Goal: Task Accomplishment & Management: Use online tool/utility

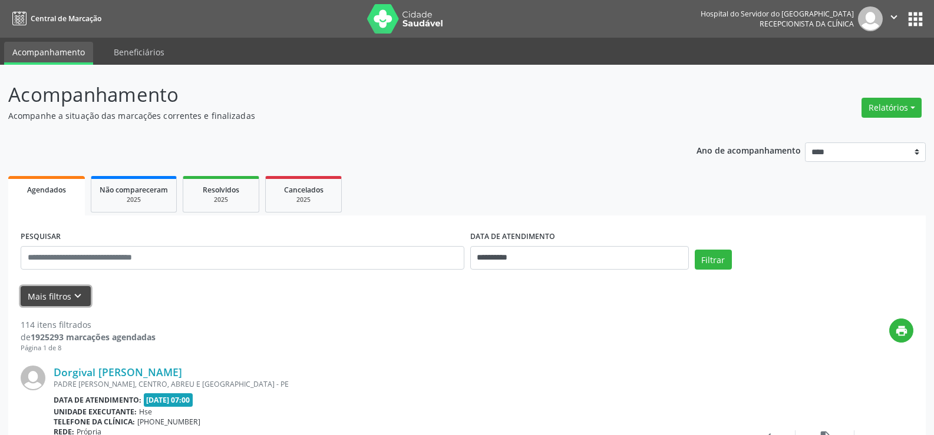
click at [57, 295] on button "Mais filtros keyboard_arrow_down" at bounding box center [56, 296] width 70 height 21
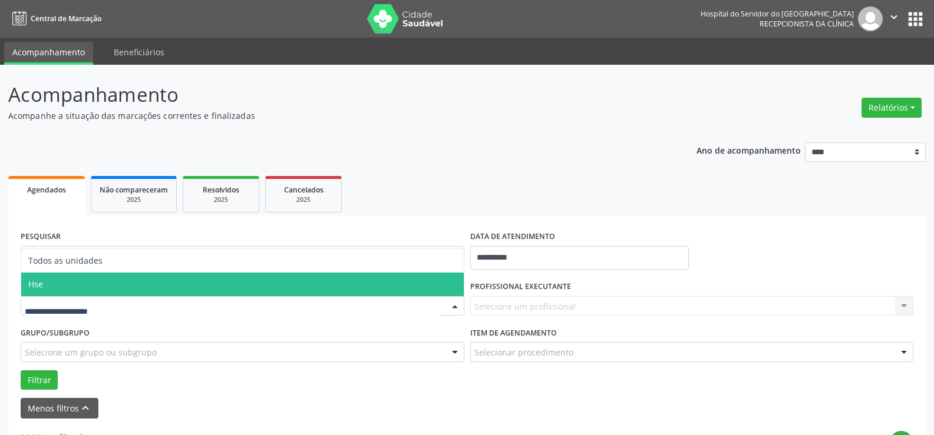
click at [47, 283] on span "Hse" at bounding box center [242, 285] width 442 height 24
click at [47, 283] on div "UNIDADE EXECUTANTE Todos as unidades Hse Nenhum resultado encontrado para: " " …" at bounding box center [243, 301] width 450 height 46
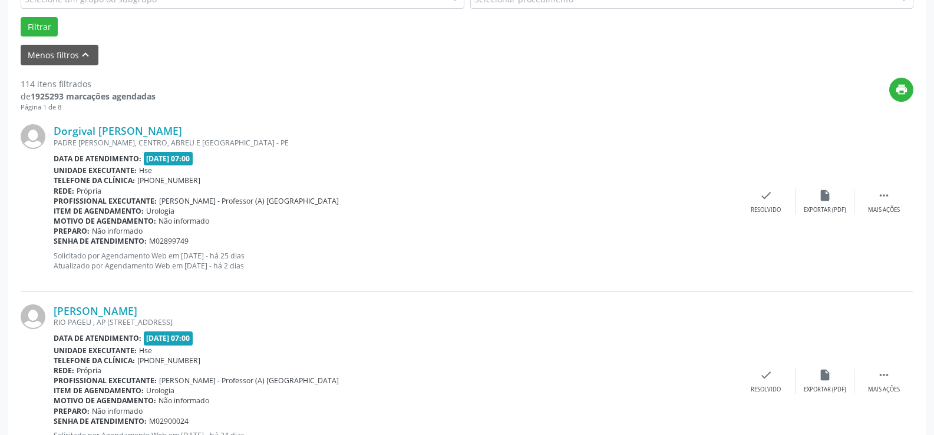
scroll to position [118, 0]
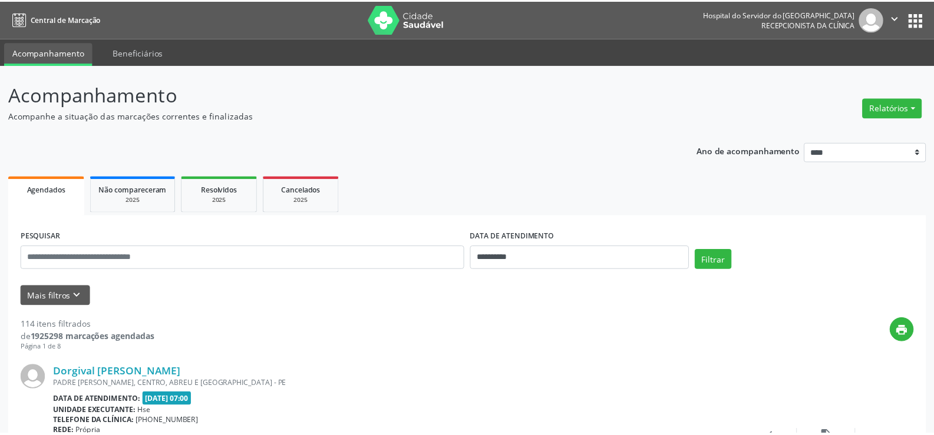
scroll to position [118, 0]
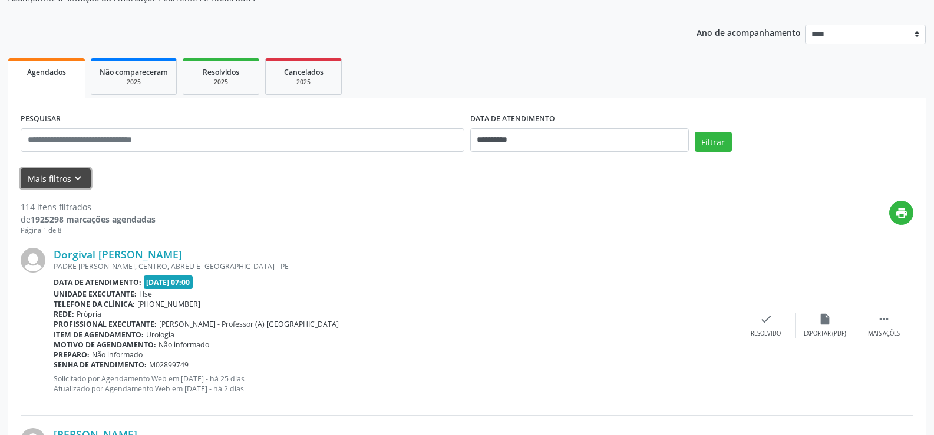
click at [54, 180] on button "Mais filtros keyboard_arrow_down" at bounding box center [56, 179] width 70 height 21
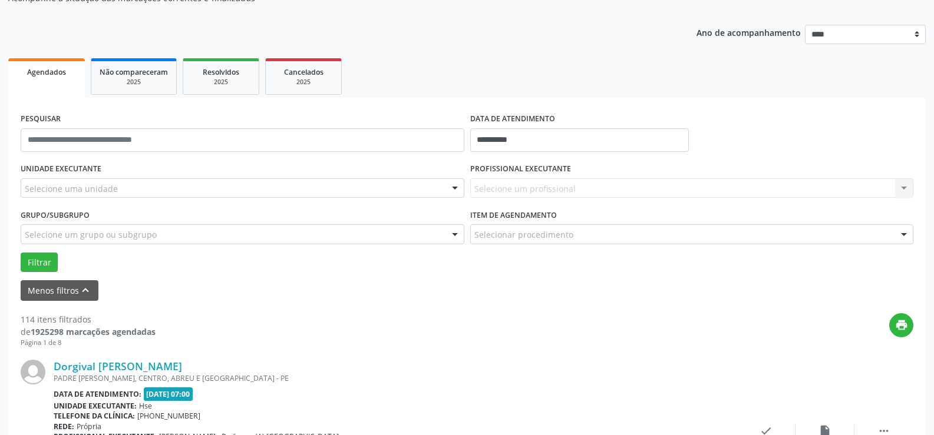
click at [56, 180] on div "Selecione uma unidade" at bounding box center [243, 189] width 444 height 20
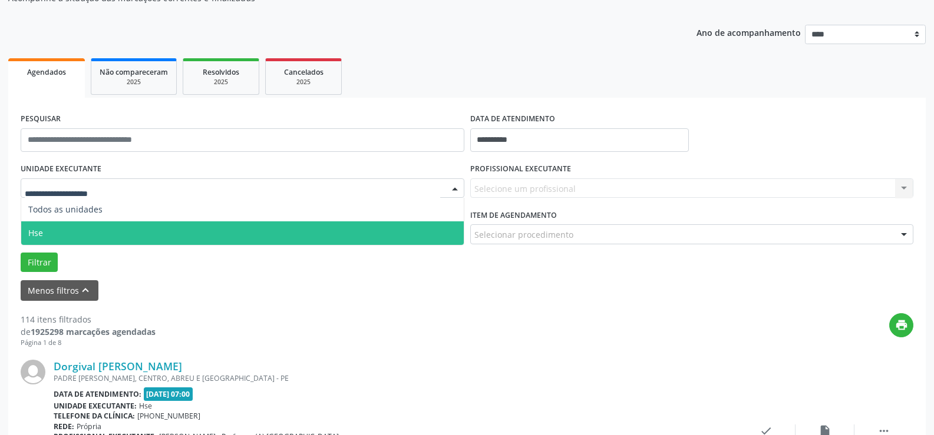
click at [42, 232] on span "Hse" at bounding box center [35, 232] width 15 height 11
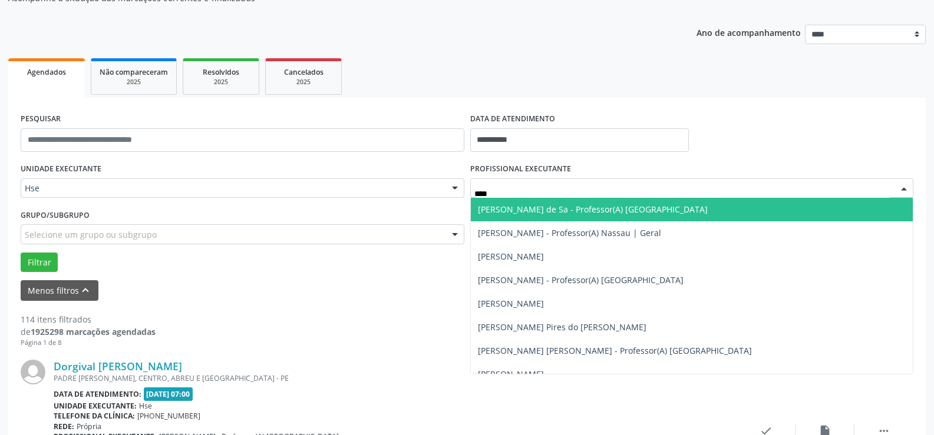
type input "*****"
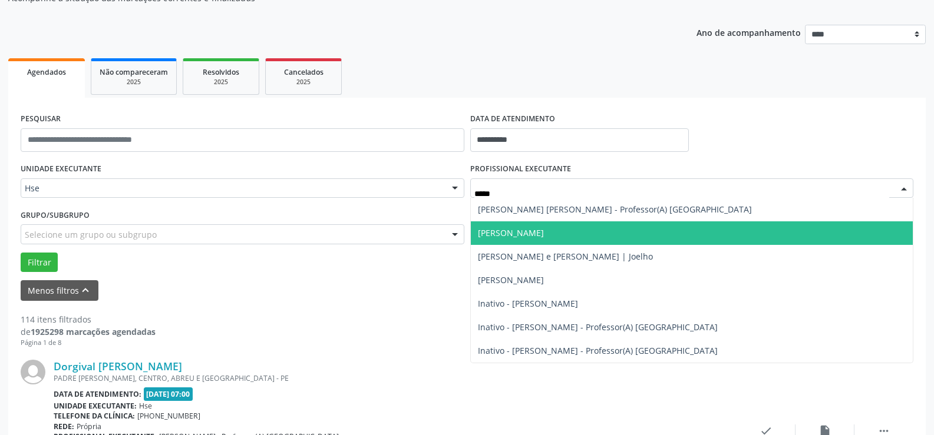
click at [541, 226] on span "Anderson Lopes de Sousa" at bounding box center [692, 234] width 442 height 24
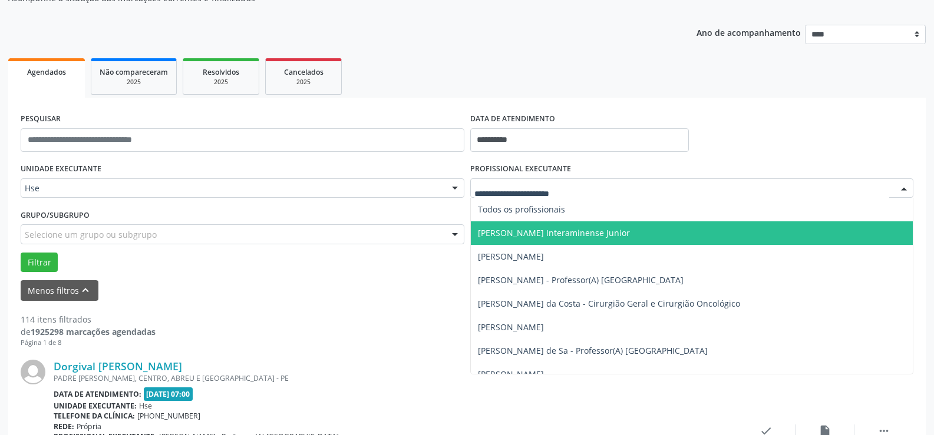
click at [517, 194] on input "text" at bounding box center [681, 195] width 415 height 24
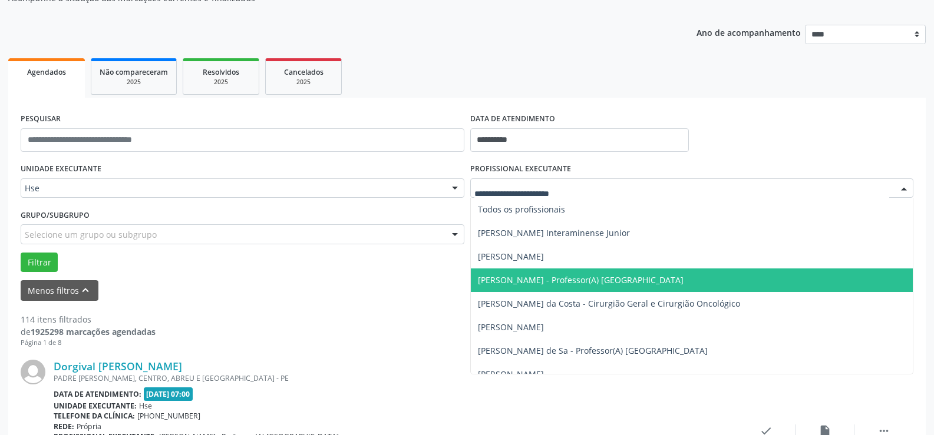
click at [260, 375] on div "PADRE [PERSON_NAME], CENTRO, ABREU E [GEOGRAPHIC_DATA] - PE" at bounding box center [395, 379] width 683 height 10
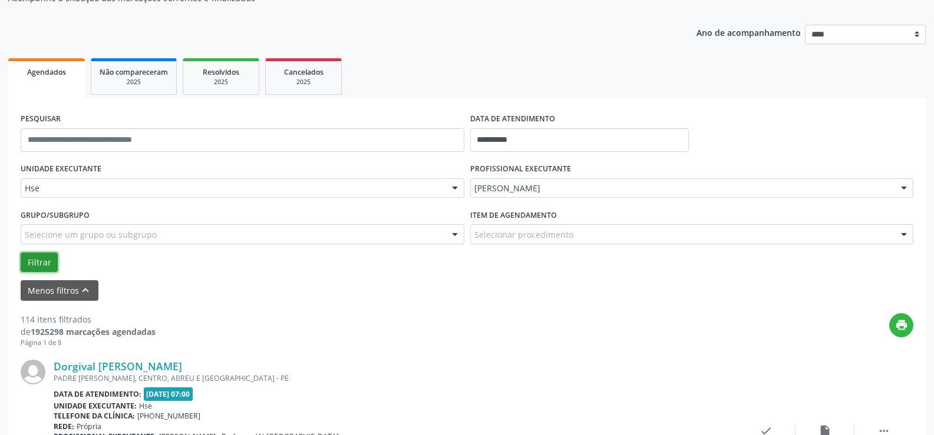
click at [34, 259] on button "Filtrar" at bounding box center [39, 263] width 37 height 20
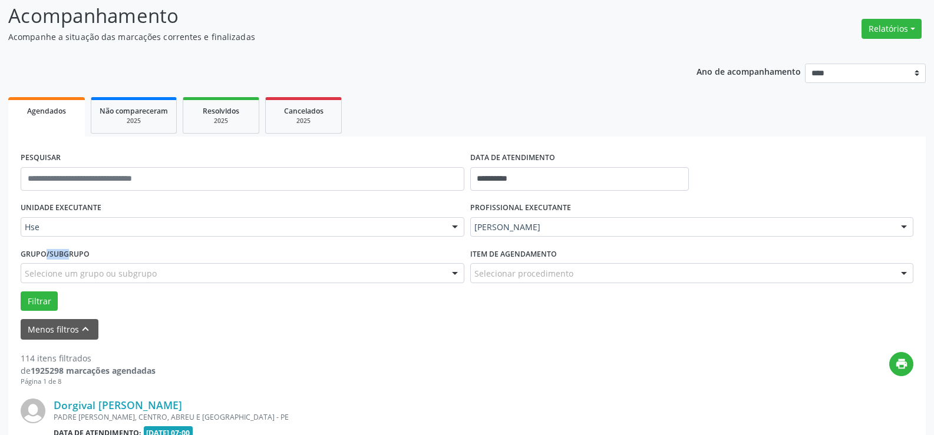
click at [35, 259] on label "Grupo/Subgrupo" at bounding box center [55, 254] width 69 height 18
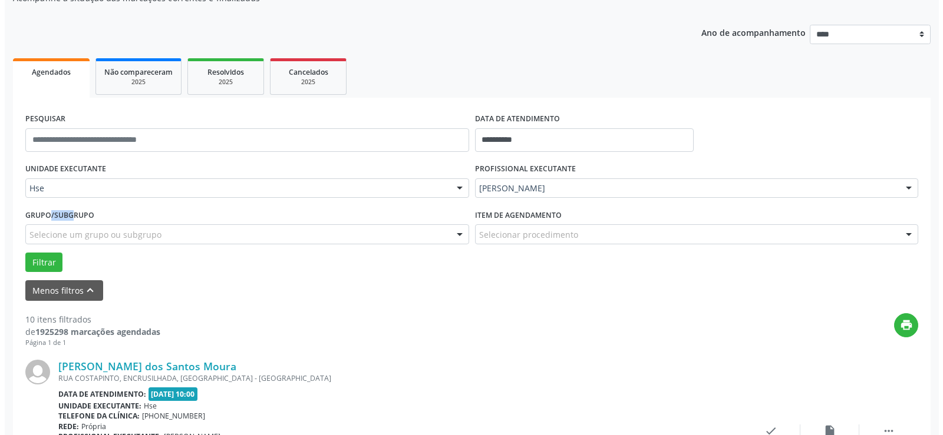
scroll to position [295, 0]
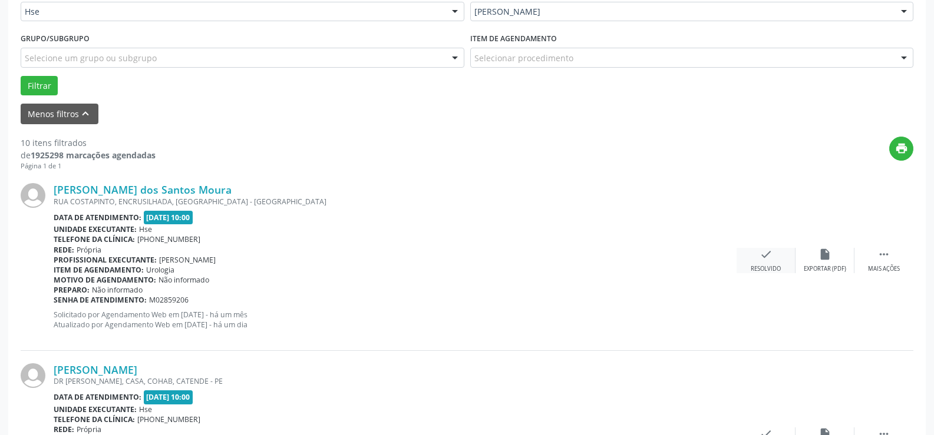
click at [771, 264] on div "check Resolvido" at bounding box center [765, 260] width 59 height 25
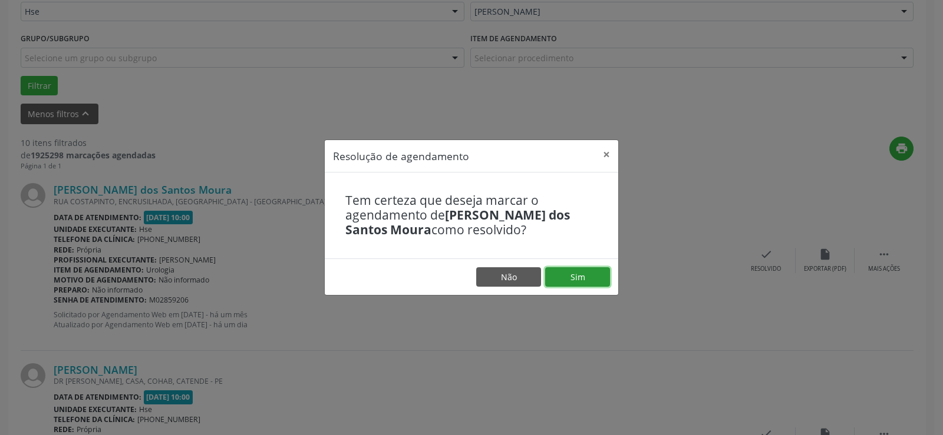
click at [570, 273] on button "Sim" at bounding box center [577, 277] width 65 height 20
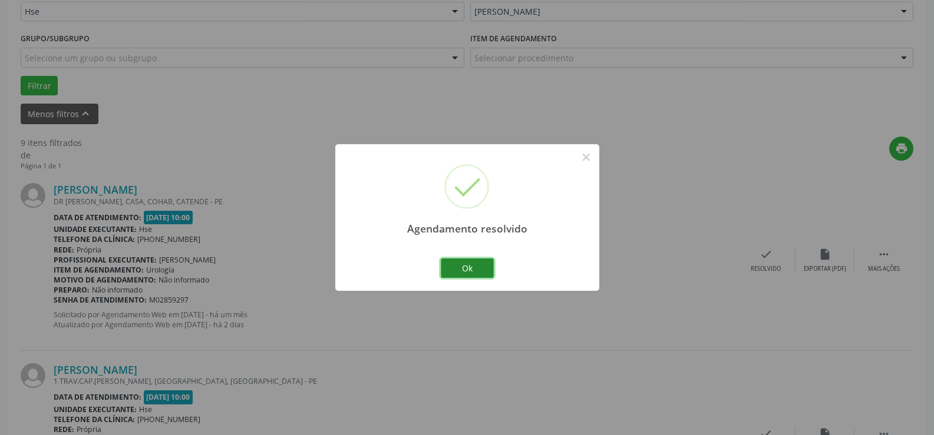
click at [470, 261] on button "Ok" at bounding box center [467, 269] width 53 height 20
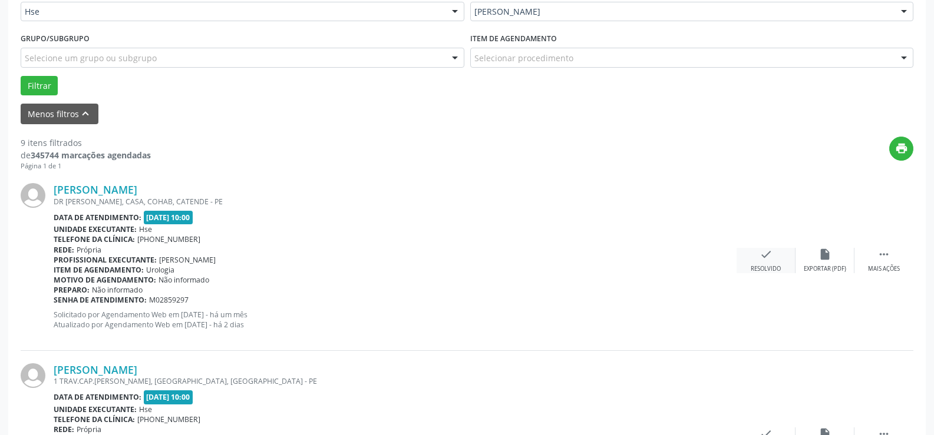
click at [764, 266] on div "Resolvido" at bounding box center [766, 269] width 30 height 8
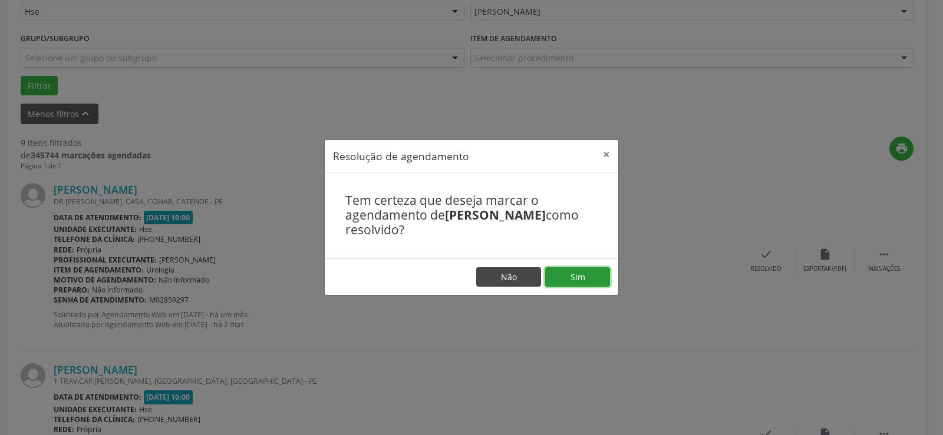
drag, startPoint x: 574, startPoint y: 276, endPoint x: 534, endPoint y: 284, distance: 40.3
click at [574, 275] on button "Sim" at bounding box center [577, 277] width 65 height 20
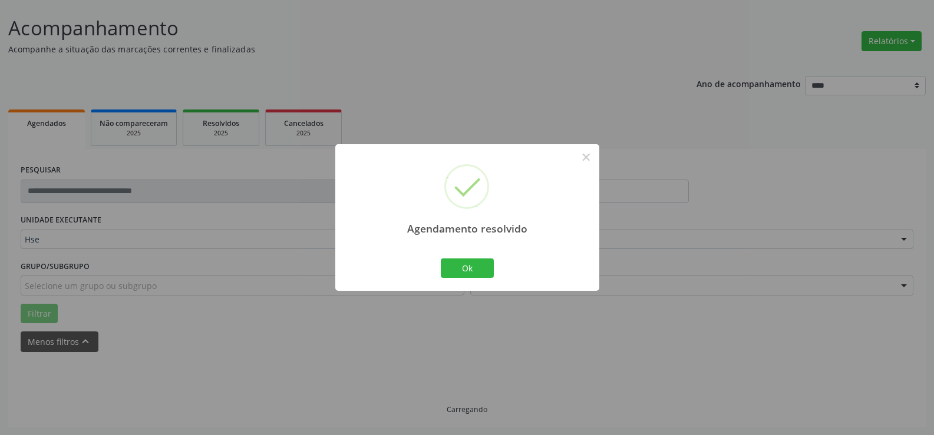
scroll to position [79, 0]
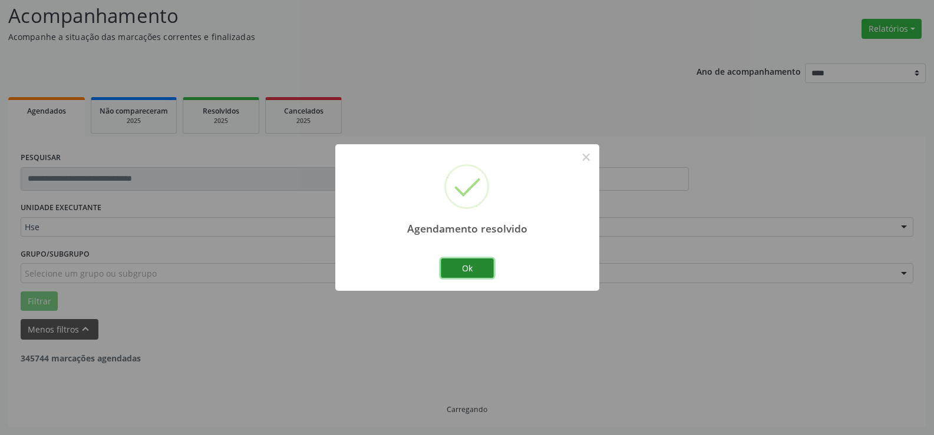
drag, startPoint x: 471, startPoint y: 265, endPoint x: 485, endPoint y: 270, distance: 14.6
click at [471, 265] on button "Ok" at bounding box center [467, 269] width 53 height 20
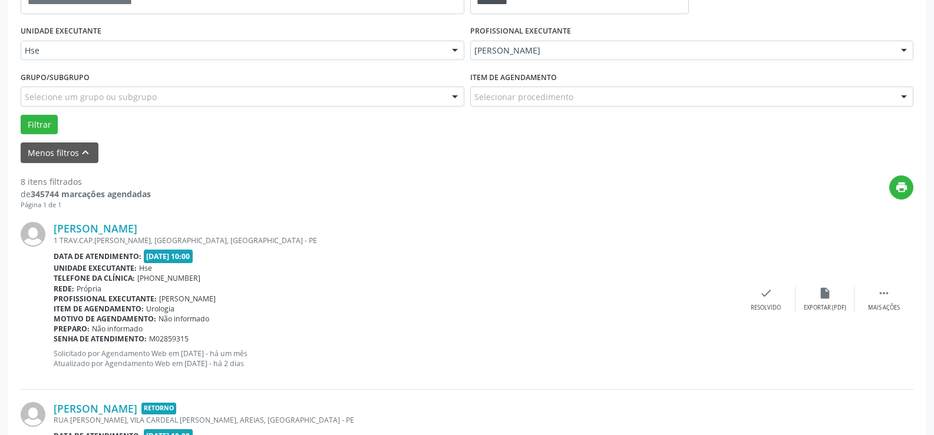
scroll to position [315, 0]
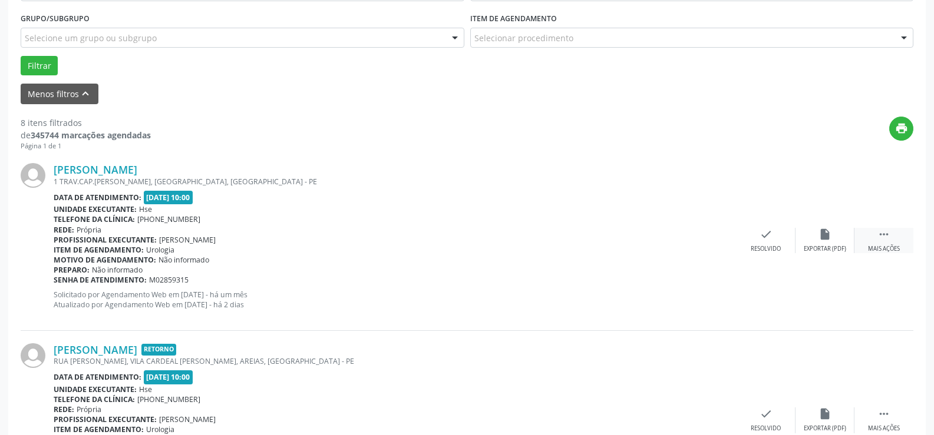
click at [886, 243] on div " Mais ações" at bounding box center [883, 240] width 59 height 25
click at [823, 232] on icon "alarm_off" at bounding box center [824, 234] width 13 height 13
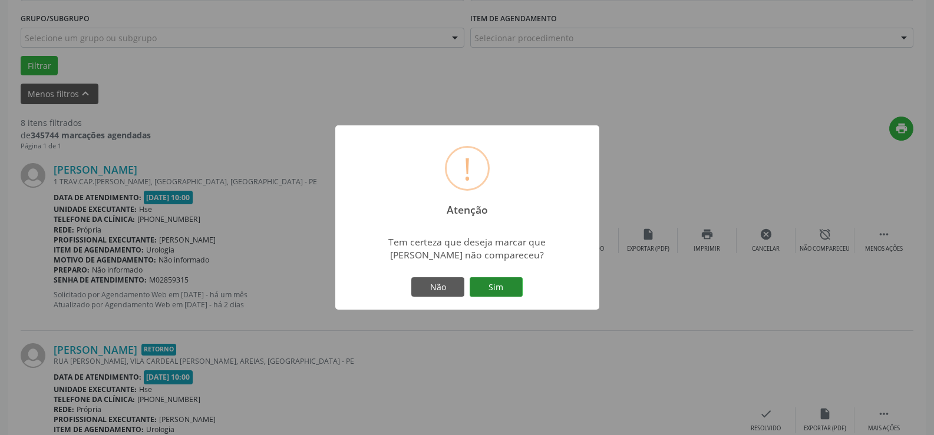
click at [497, 282] on button "Sim" at bounding box center [496, 287] width 53 height 20
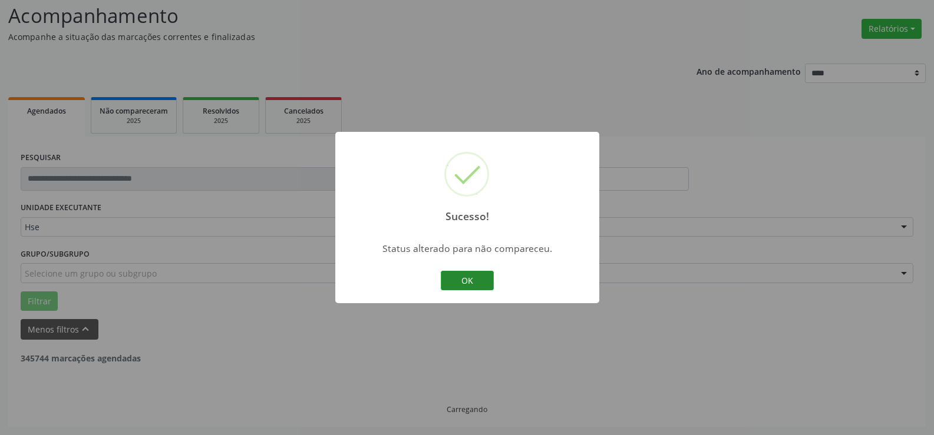
click at [466, 279] on button "OK" at bounding box center [467, 281] width 53 height 20
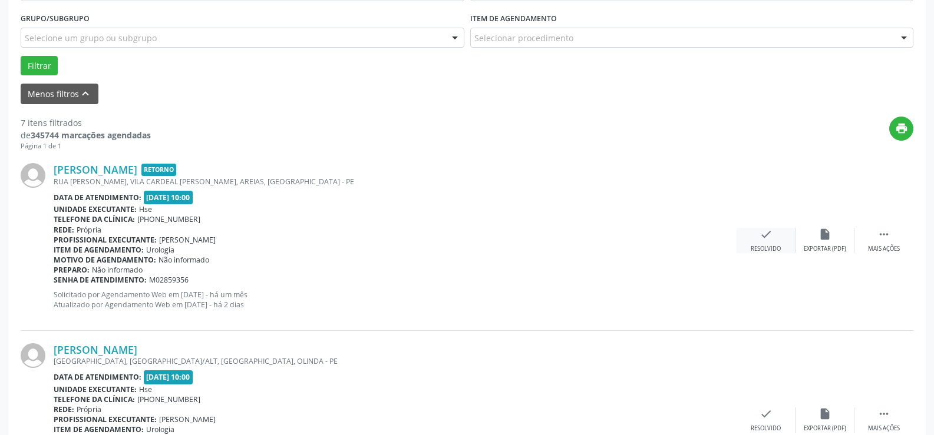
click at [769, 233] on icon "check" at bounding box center [765, 234] width 13 height 13
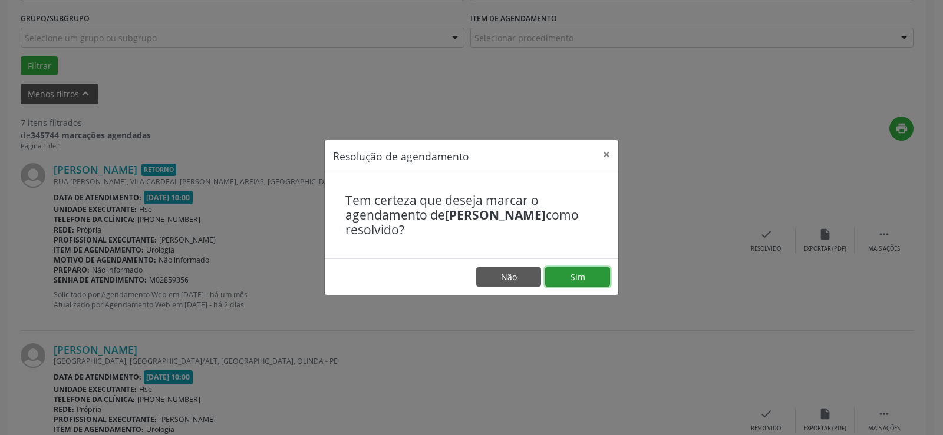
click at [576, 276] on button "Sim" at bounding box center [577, 277] width 65 height 20
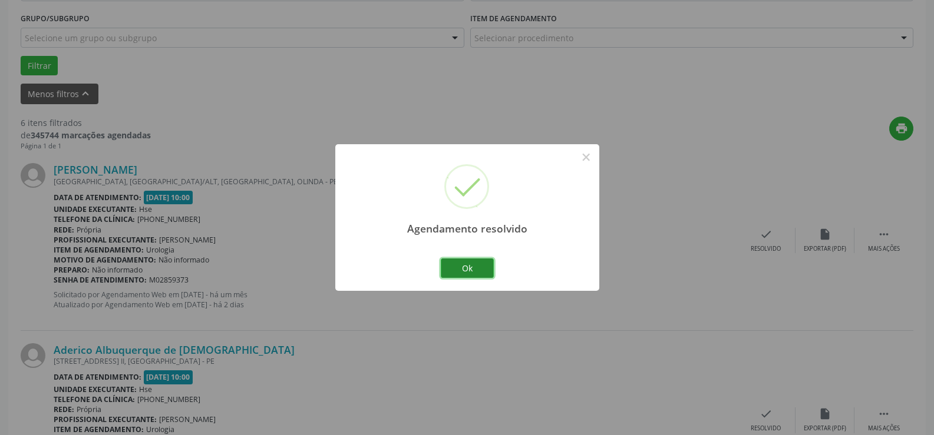
click at [465, 273] on button "Ok" at bounding box center [467, 269] width 53 height 20
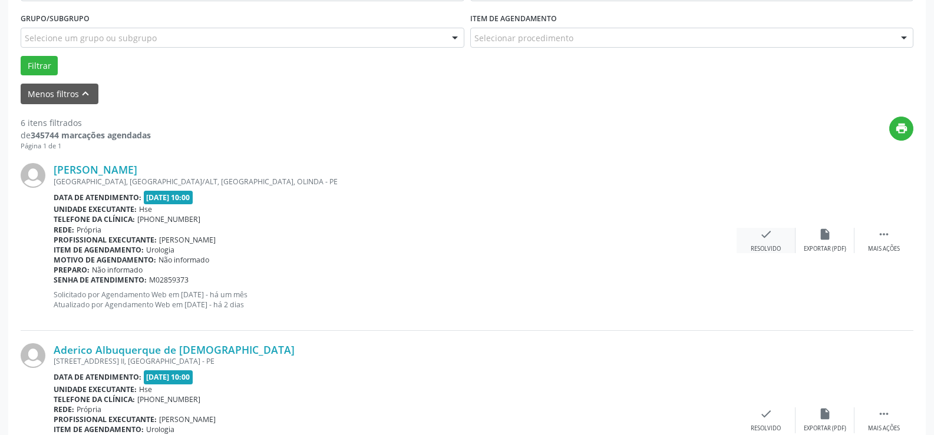
click at [764, 249] on div "Resolvido" at bounding box center [766, 249] width 30 height 8
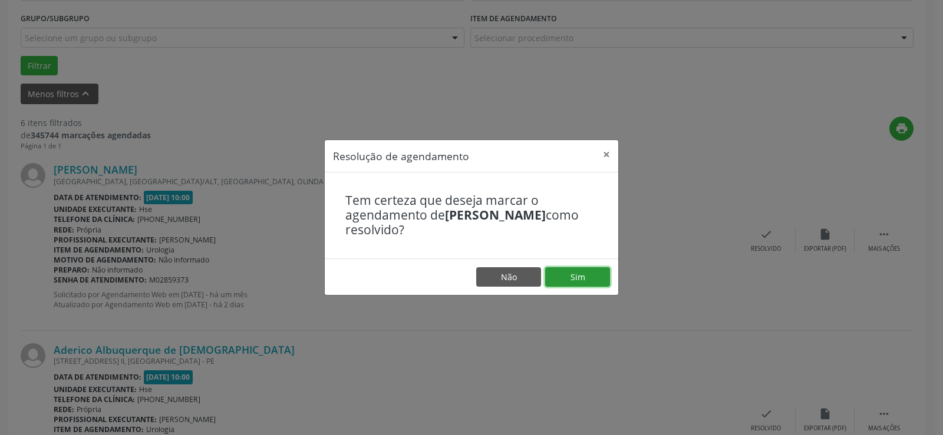
click at [597, 276] on button "Sim" at bounding box center [577, 277] width 65 height 20
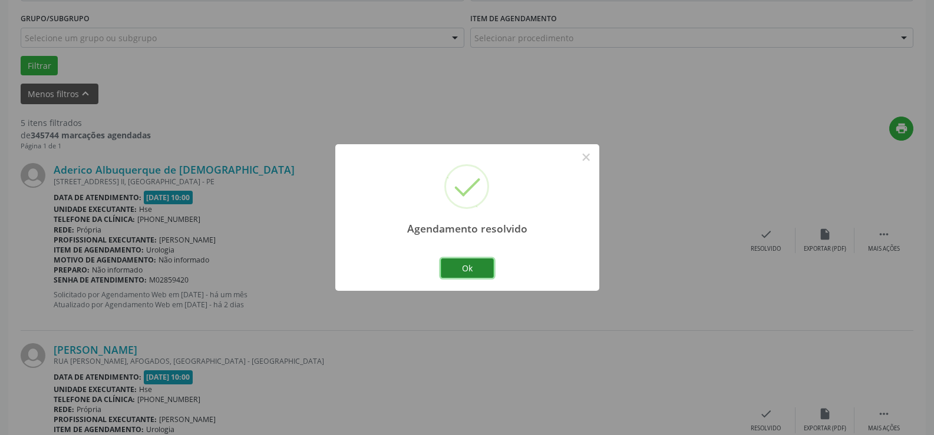
drag, startPoint x: 477, startPoint y: 266, endPoint x: 480, endPoint y: 257, distance: 9.3
click at [477, 266] on button "Ok" at bounding box center [467, 269] width 53 height 20
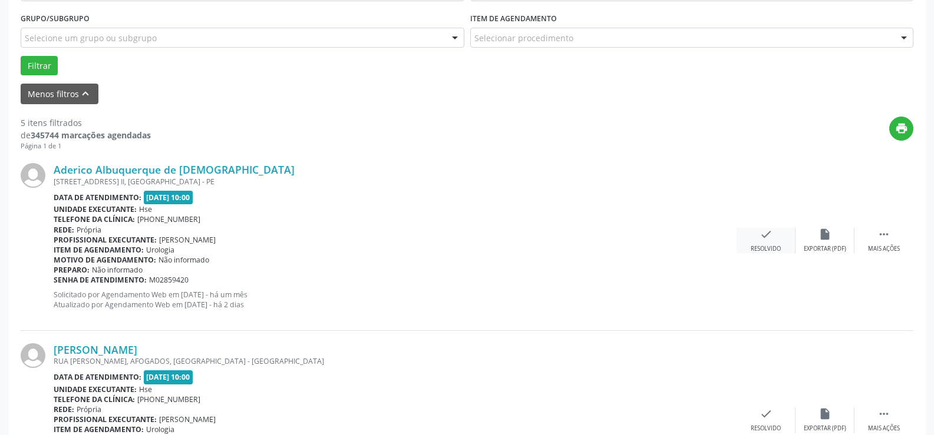
click at [768, 242] on div "check Resolvido" at bounding box center [765, 240] width 59 height 25
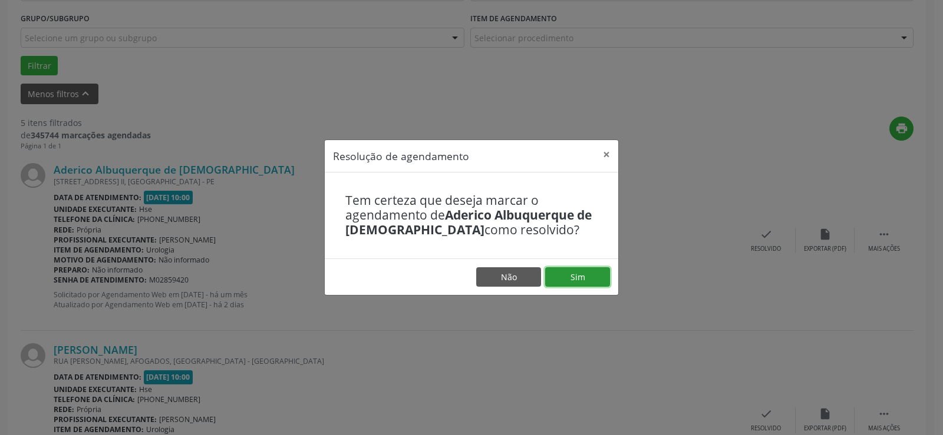
click at [573, 276] on button "Sim" at bounding box center [577, 277] width 65 height 20
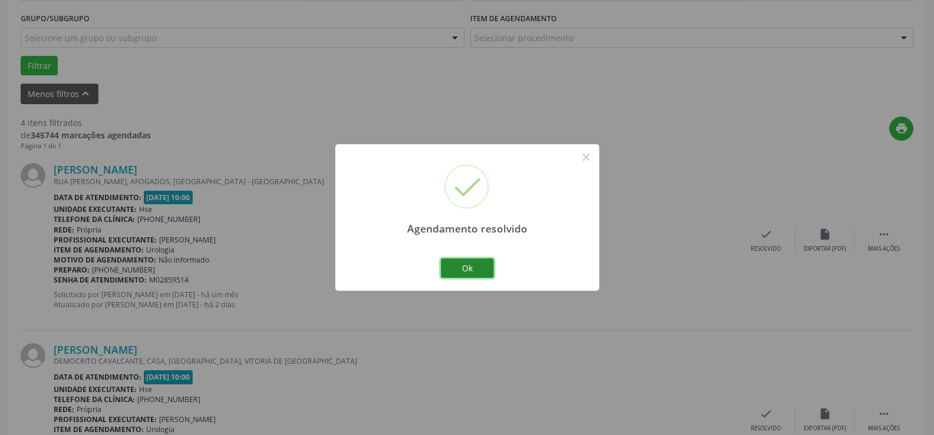
click at [477, 264] on button "Ok" at bounding box center [467, 269] width 53 height 20
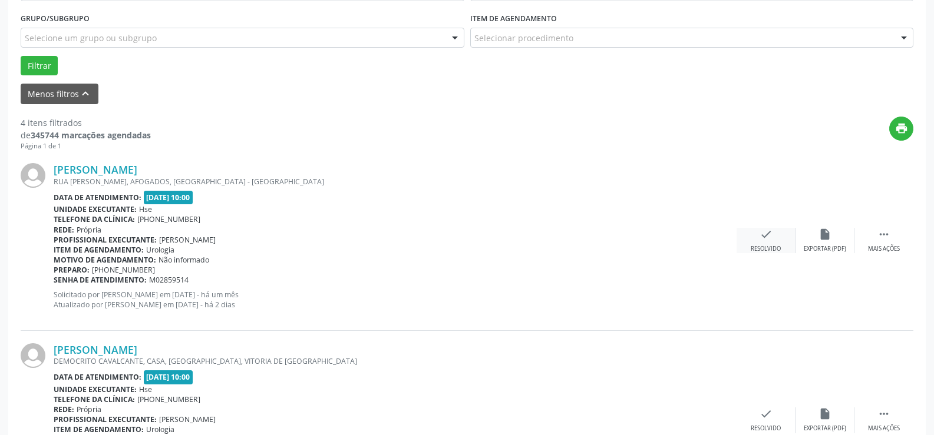
click at [765, 234] on icon "check" at bounding box center [765, 234] width 13 height 13
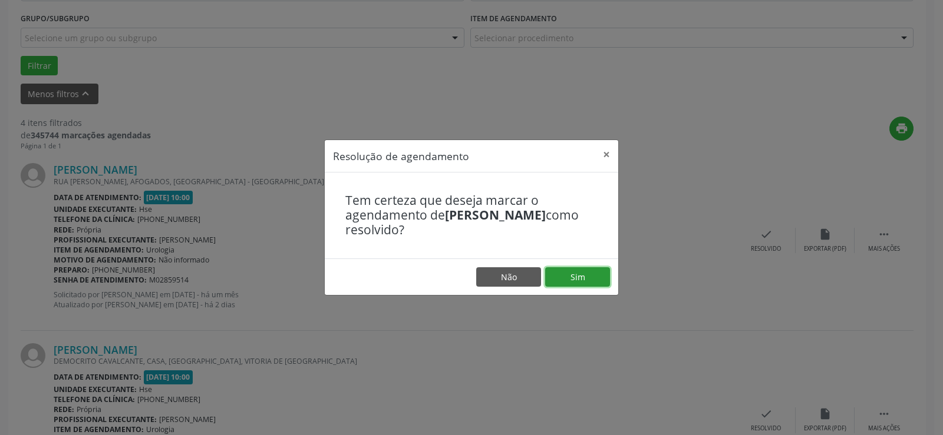
click at [586, 275] on button "Sim" at bounding box center [577, 277] width 65 height 20
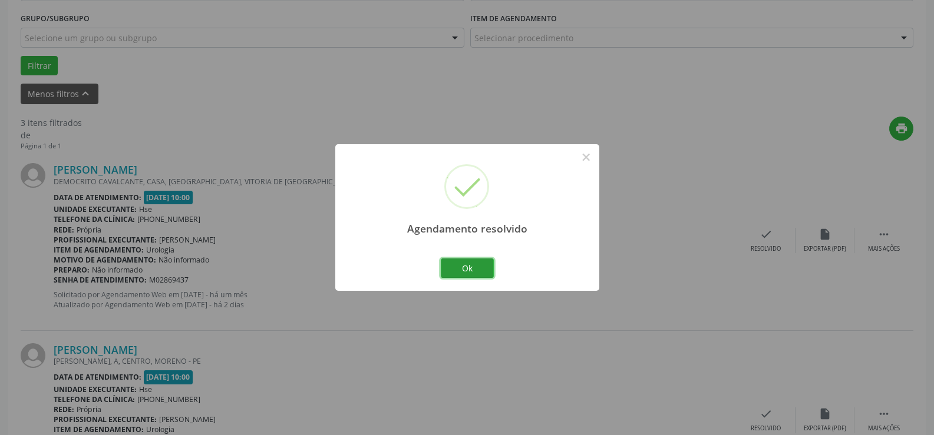
drag, startPoint x: 473, startPoint y: 266, endPoint x: 570, endPoint y: 240, distance: 100.8
click at [478, 265] on button "Ok" at bounding box center [467, 269] width 53 height 20
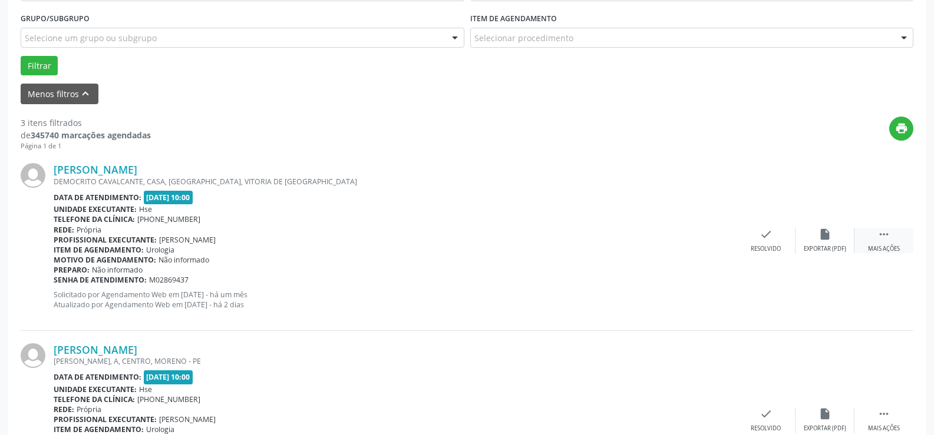
click at [883, 237] on icon "" at bounding box center [883, 234] width 13 height 13
click at [829, 237] on icon "alarm_off" at bounding box center [824, 234] width 13 height 13
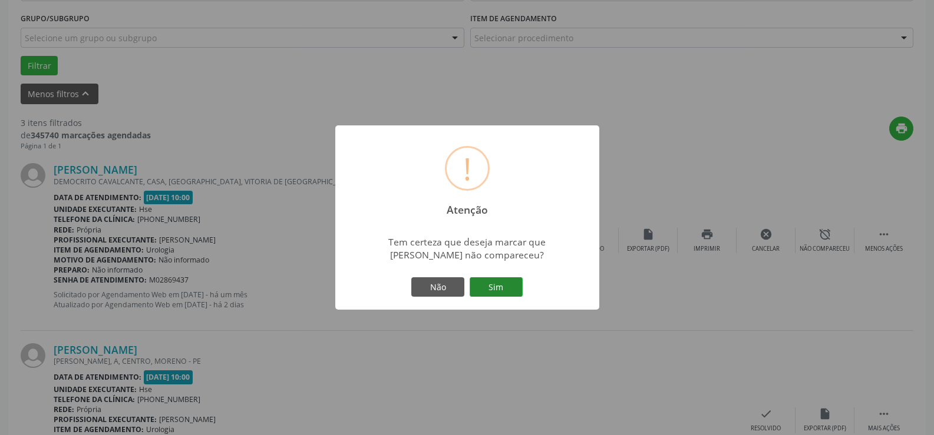
click at [499, 284] on button "Sim" at bounding box center [496, 287] width 53 height 20
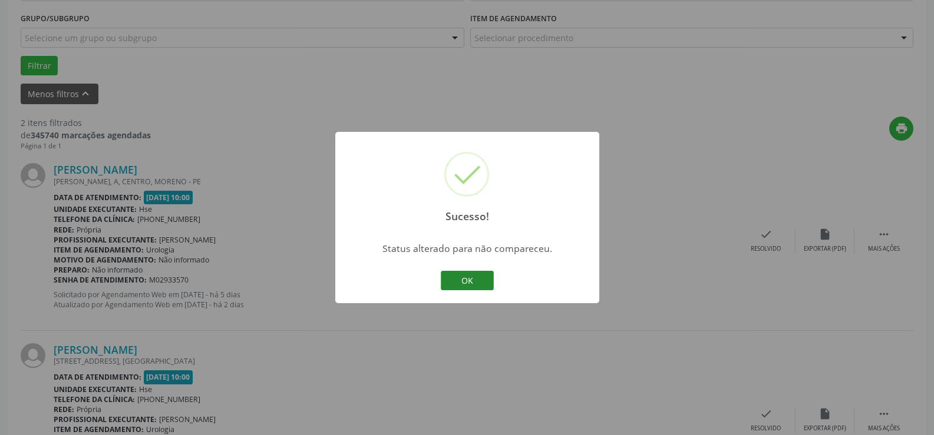
click at [456, 283] on button "OK" at bounding box center [467, 281] width 53 height 20
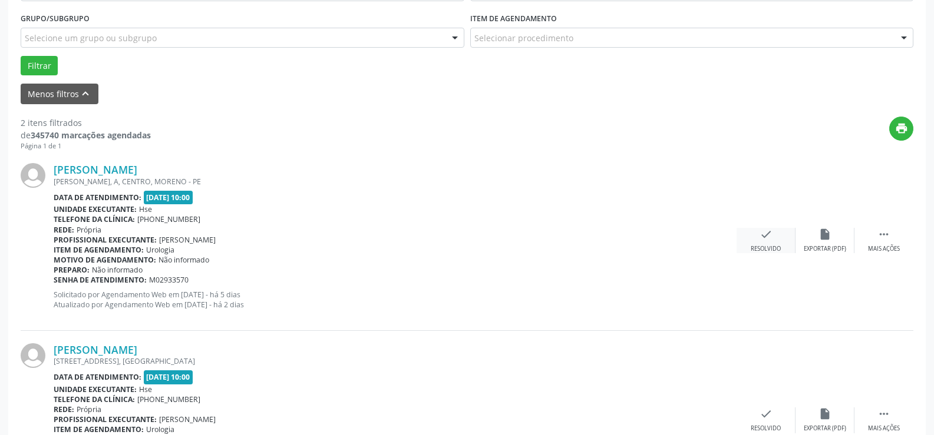
click at [760, 231] on icon "check" at bounding box center [765, 234] width 13 height 13
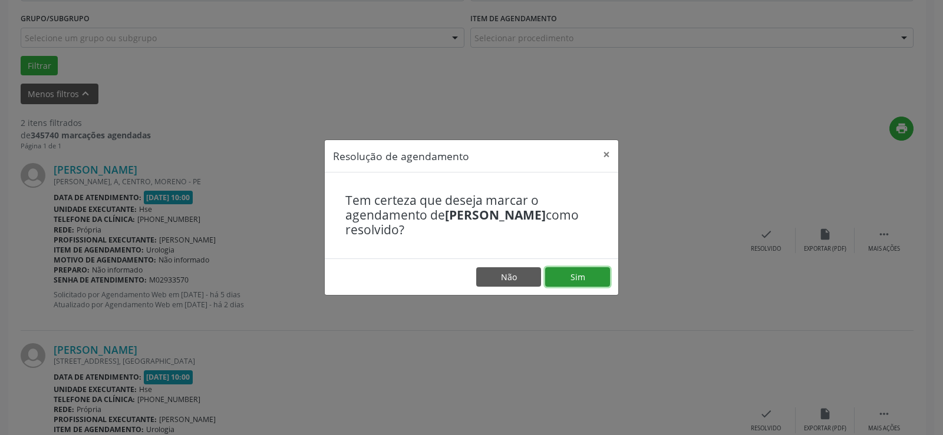
click at [582, 276] on button "Sim" at bounding box center [577, 277] width 65 height 20
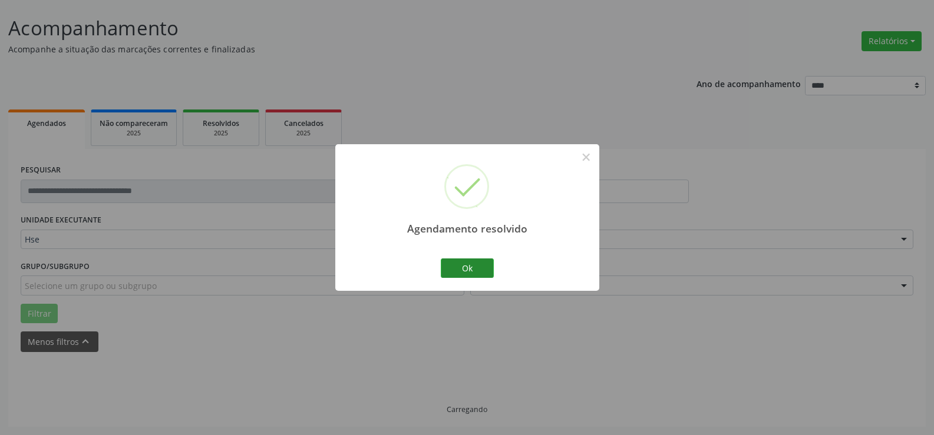
scroll to position [79, 0]
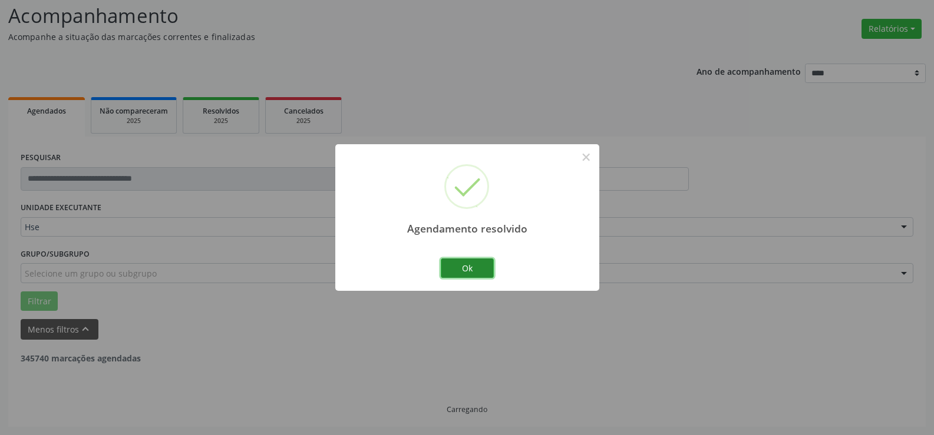
click at [465, 265] on button "Ok" at bounding box center [467, 269] width 53 height 20
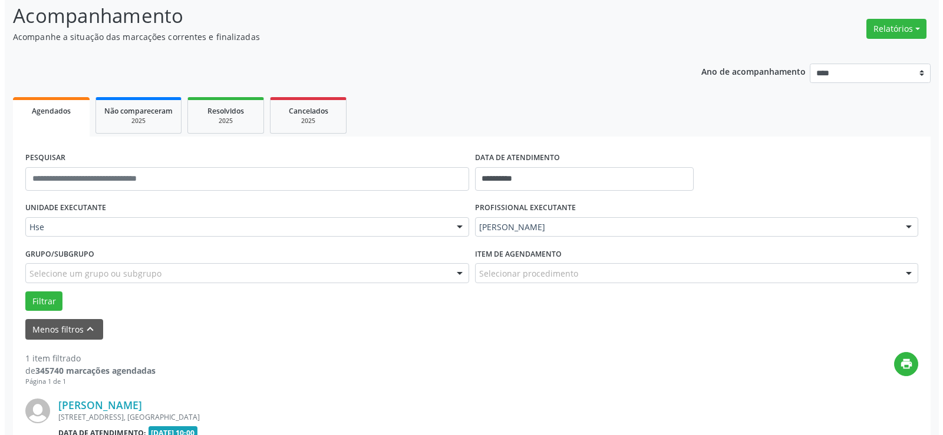
scroll to position [230, 0]
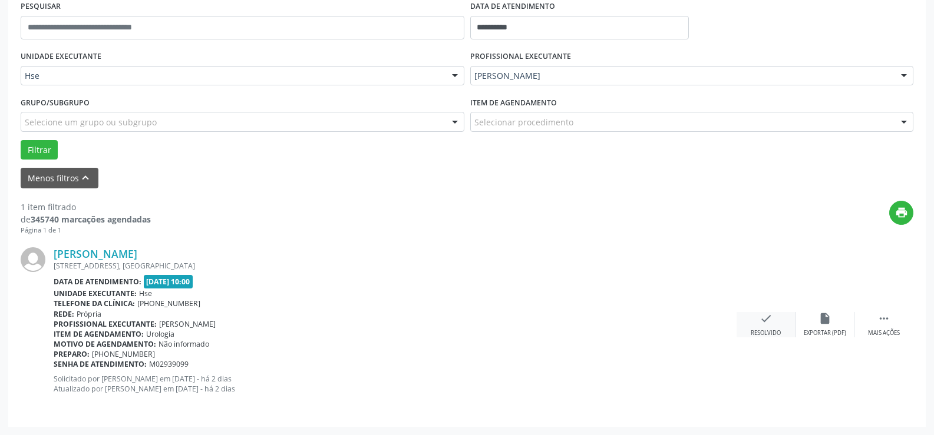
click at [761, 326] on div "check Resolvido" at bounding box center [765, 324] width 59 height 25
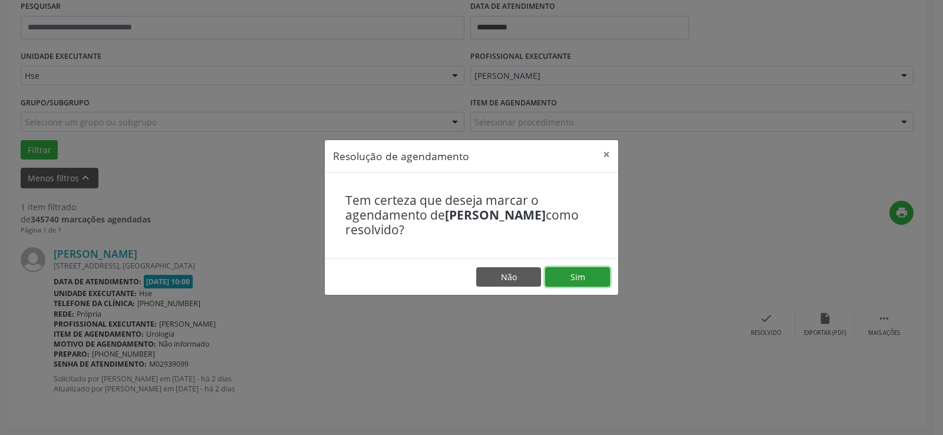
click at [581, 272] on button "Sim" at bounding box center [577, 277] width 65 height 20
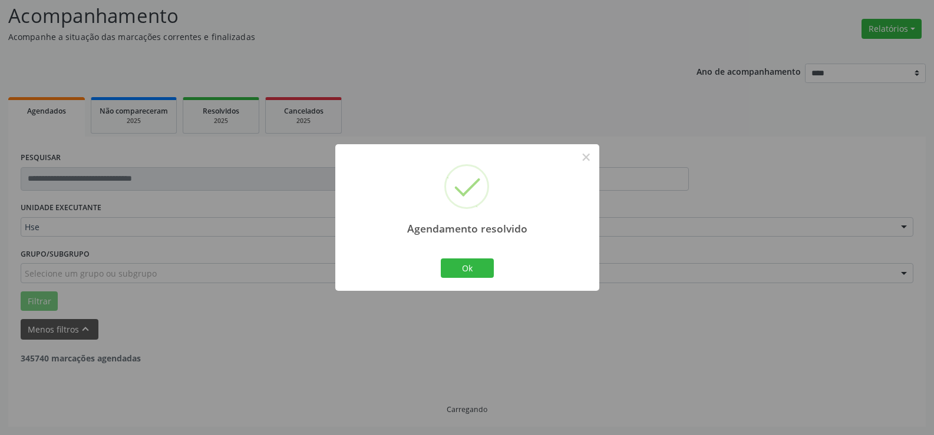
scroll to position [41, 0]
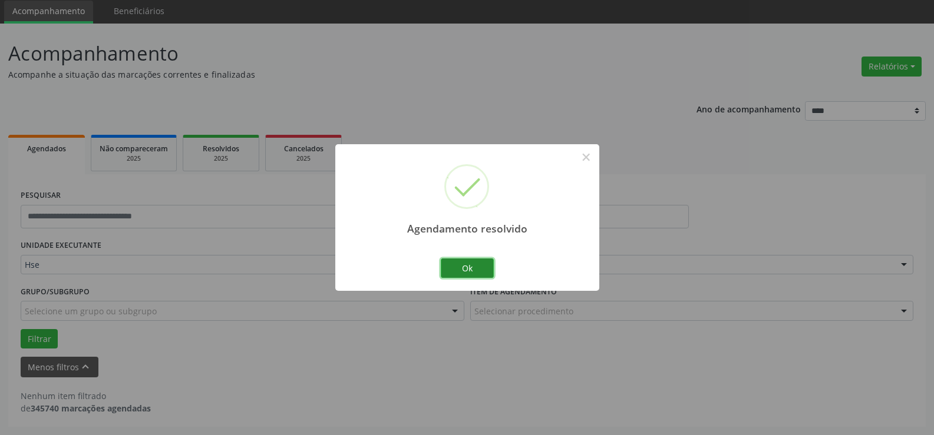
click at [474, 262] on button "Ok" at bounding box center [467, 269] width 53 height 20
